Goal: Task Accomplishment & Management: Manage account settings

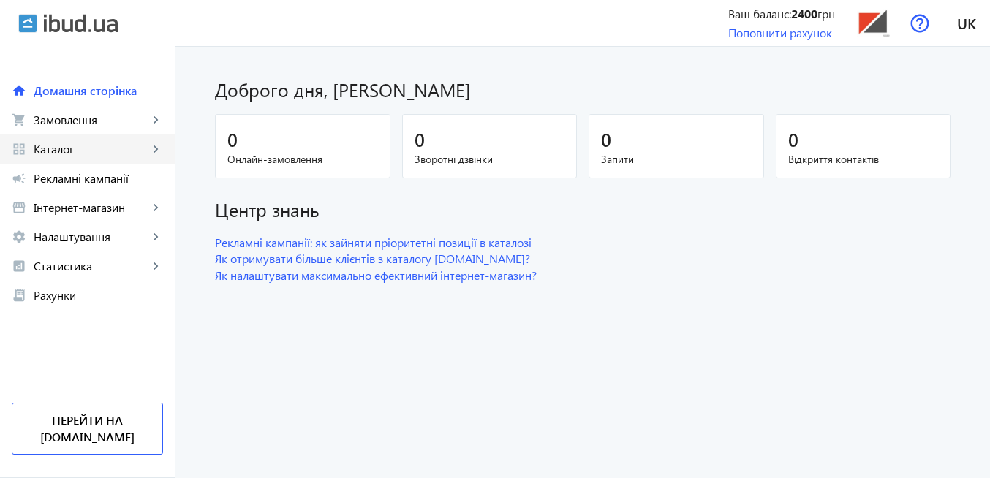
click at [72, 148] on span "Каталог" at bounding box center [91, 149] width 115 height 15
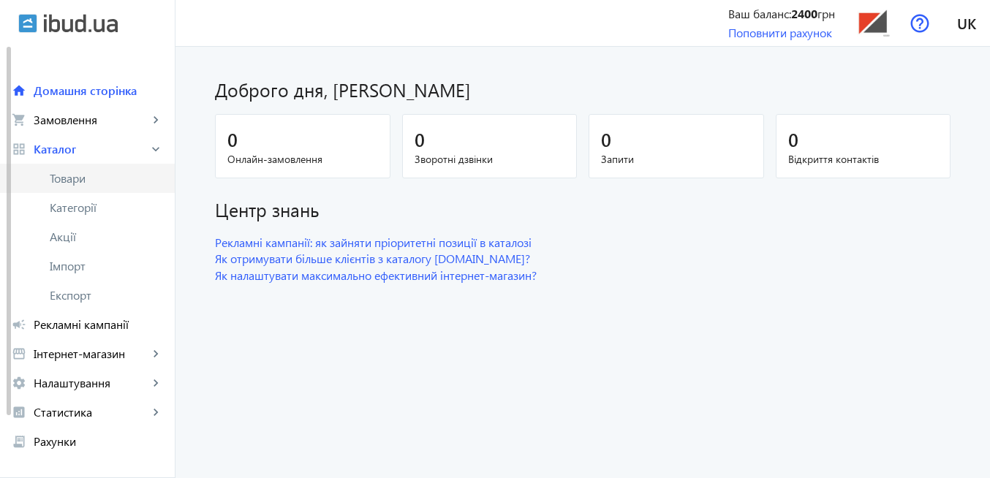
click at [86, 185] on span "Товари" at bounding box center [106, 178] width 113 height 15
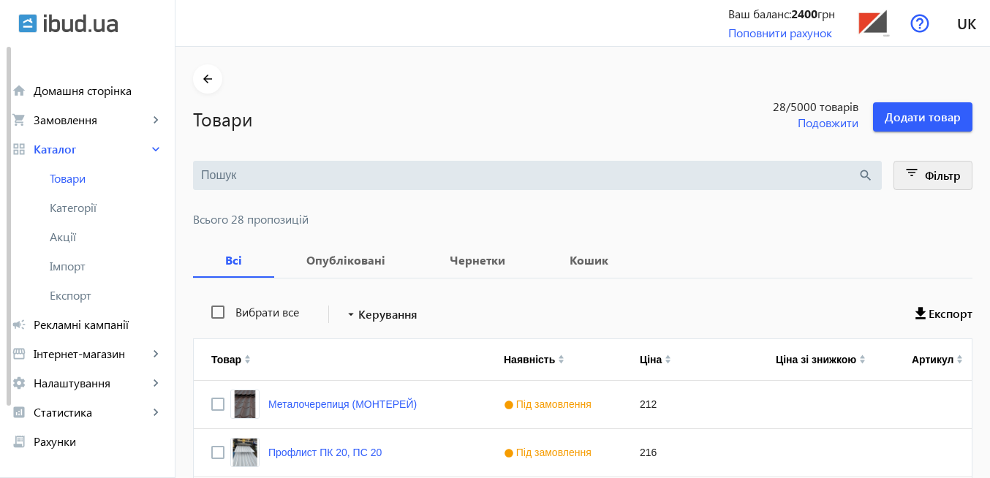
click at [905, 176] on mat-icon "filter_list" at bounding box center [912, 175] width 20 height 20
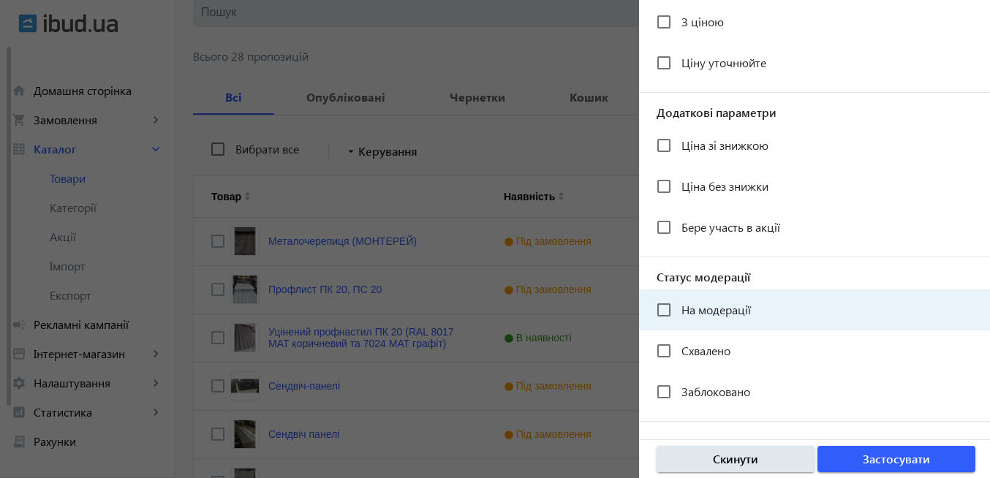
scroll to position [263, 0]
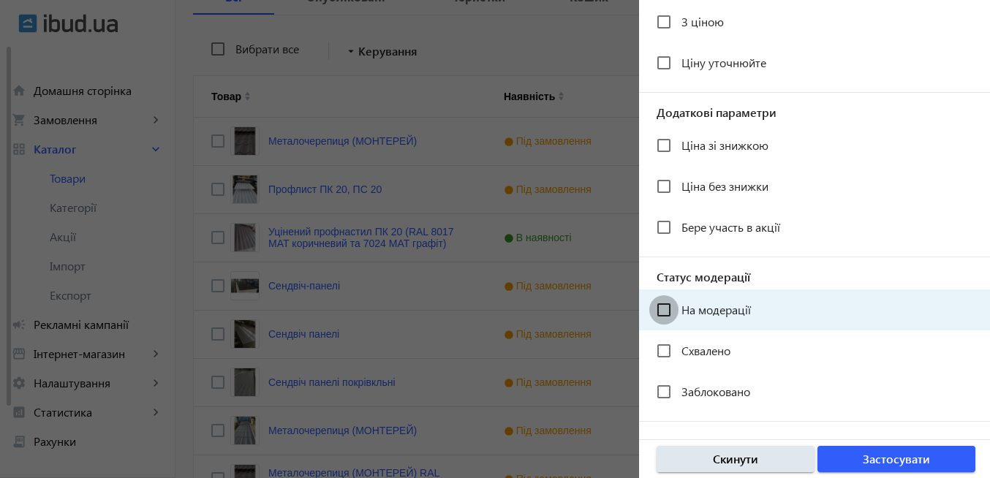
click at [670, 305] on input "На модерації" at bounding box center [663, 309] width 29 height 29
checkbox input "true"
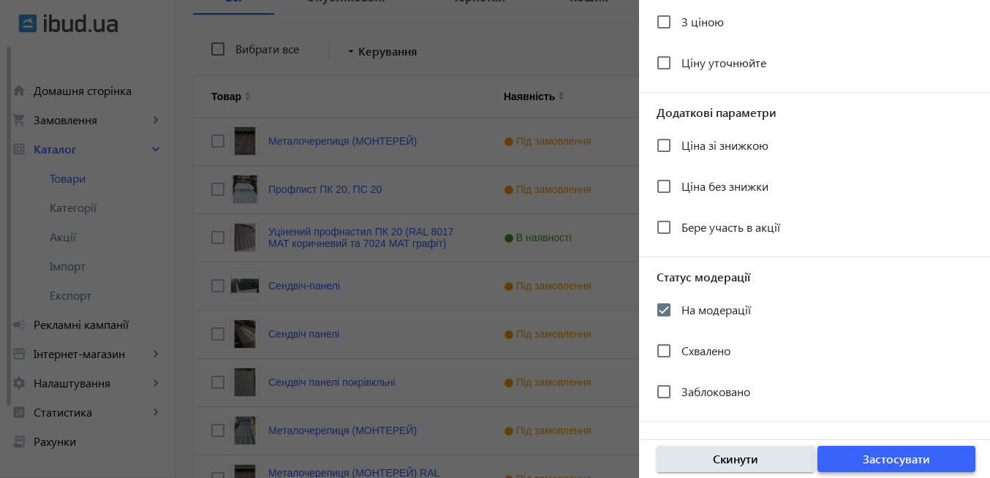
click at [908, 464] on span "Застосувати" at bounding box center [896, 459] width 67 height 16
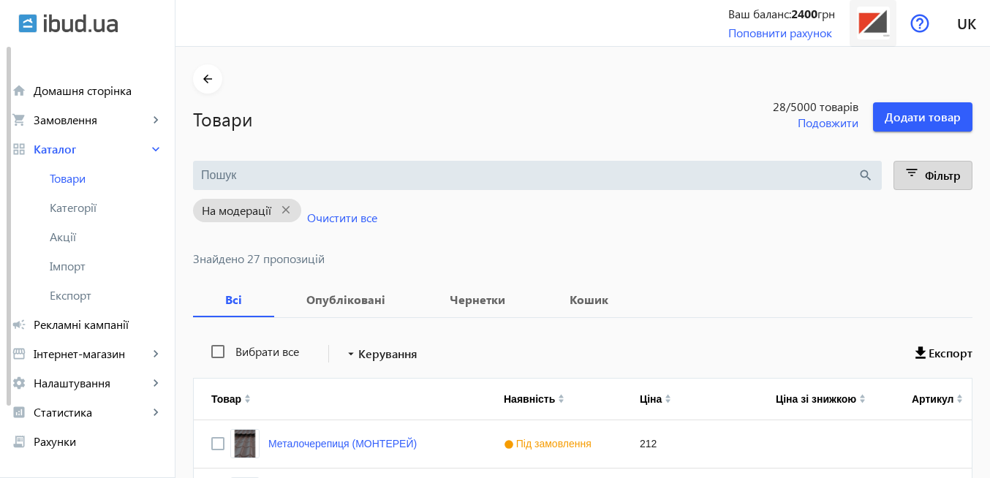
click at [869, 22] on img at bounding box center [873, 23] width 33 height 33
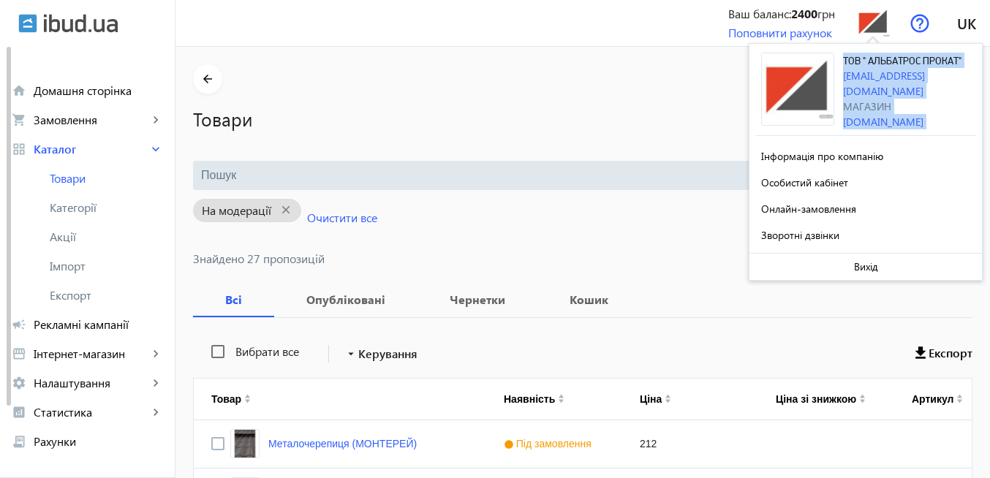
drag, startPoint x: 844, startPoint y: 57, endPoint x: 989, endPoint y: 54, distance: 145.6
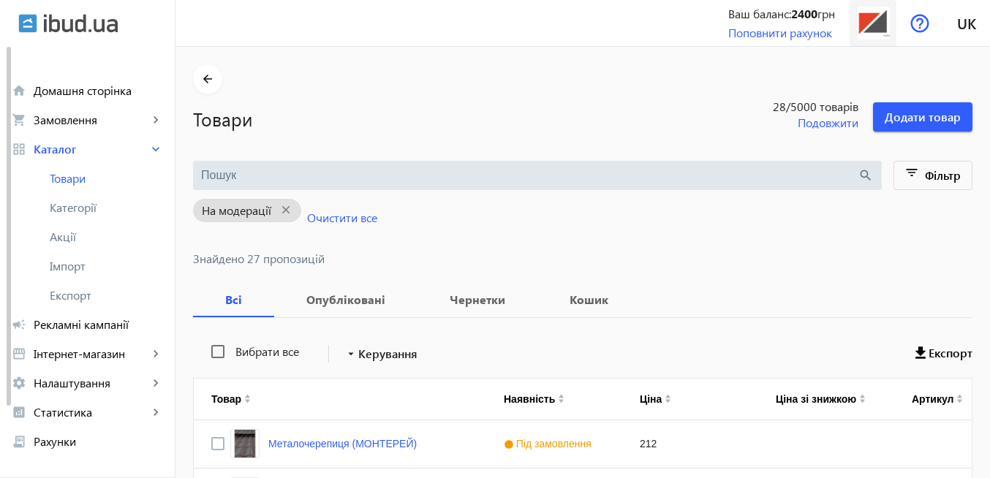
drag, startPoint x: 870, startPoint y: 26, endPoint x: 880, endPoint y: 27, distance: 10.3
click at [872, 25] on img at bounding box center [873, 23] width 33 height 33
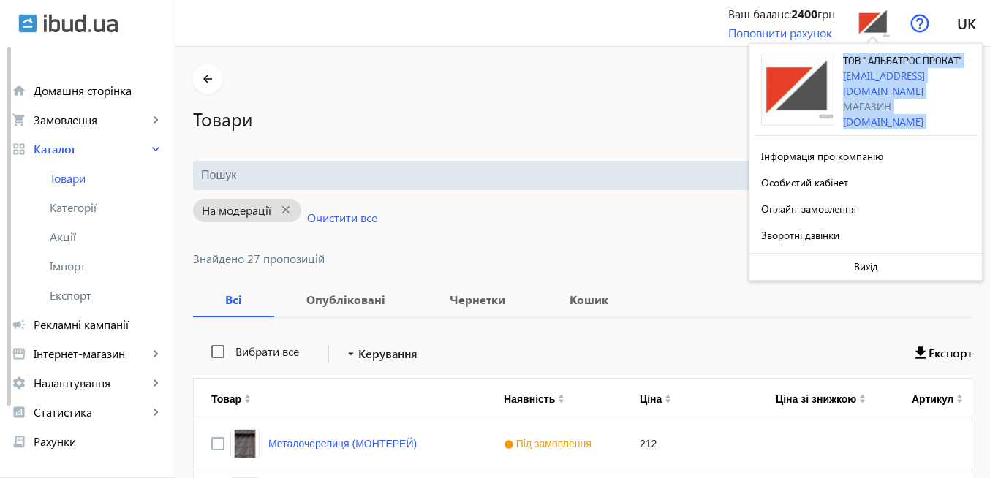
click at [859, 54] on div "ТОВ " АЛЬБАТРОС ПРОКАТ" [EMAIL_ADDRESS][DOMAIN_NAME] Магазин [DOMAIN_NAME]" at bounding box center [909, 91] width 133 height 77
drag, startPoint x: 842, startPoint y: 59, endPoint x: 965, endPoint y: 61, distance: 122.9
click at [965, 61] on div "ТОВ " АЛЬБАТРОС ПРОКАТ" [EMAIL_ADDRESS][DOMAIN_NAME] Магазин [DOMAIN_NAME]" at bounding box center [865, 94] width 221 height 83
copy span "ТОВ " АЛЬБАТРОС ПРОКАТ""
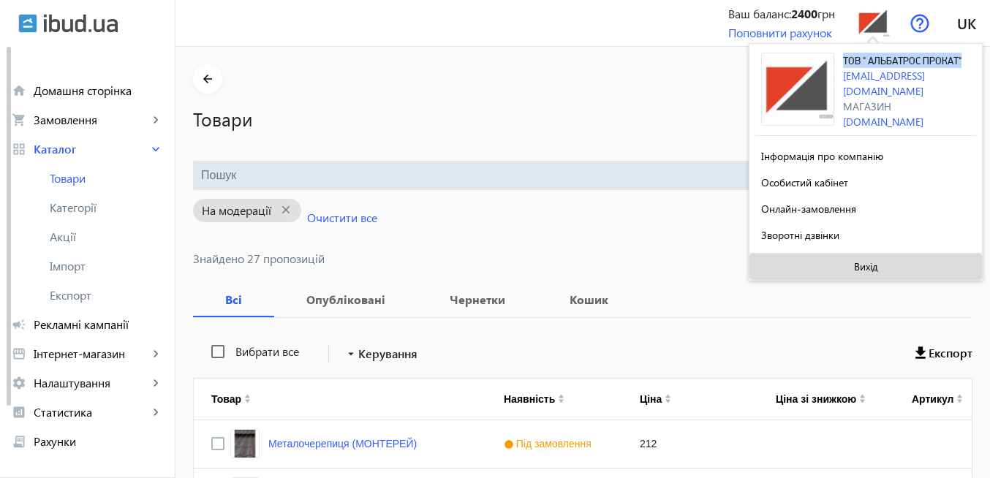
click at [878, 273] on span "Вихід" at bounding box center [866, 267] width 24 height 12
